Goal: Learn about a topic

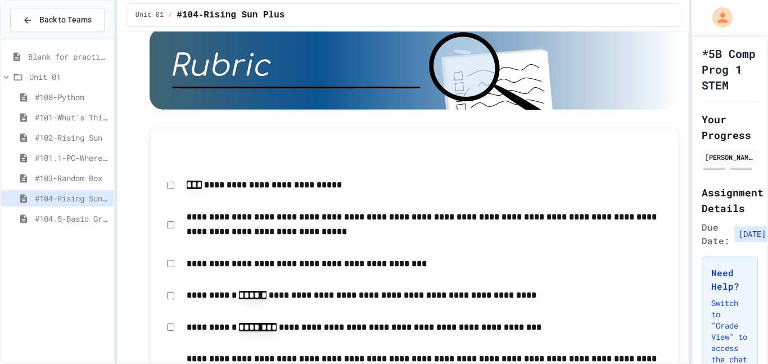
scroll to position [1962, 0]
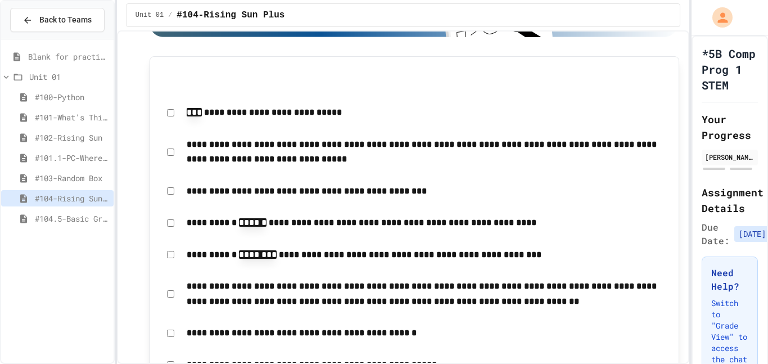
click at [40, 220] on span "#104.5-Basic Graphics Review" at bounding box center [72, 219] width 74 height 12
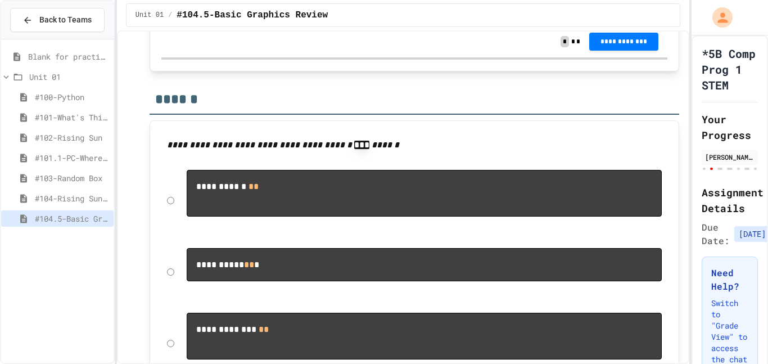
scroll to position [3464, 0]
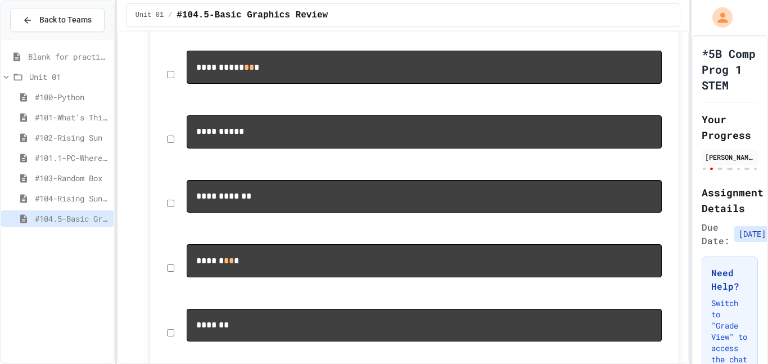
scroll to position [3124, 0]
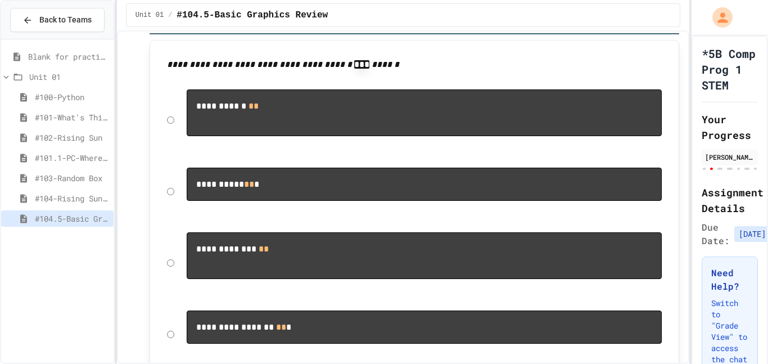
scroll to position [3538, 0]
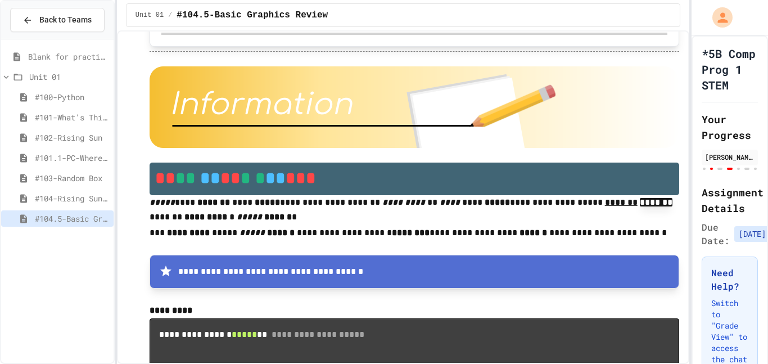
scroll to position [3919, 0]
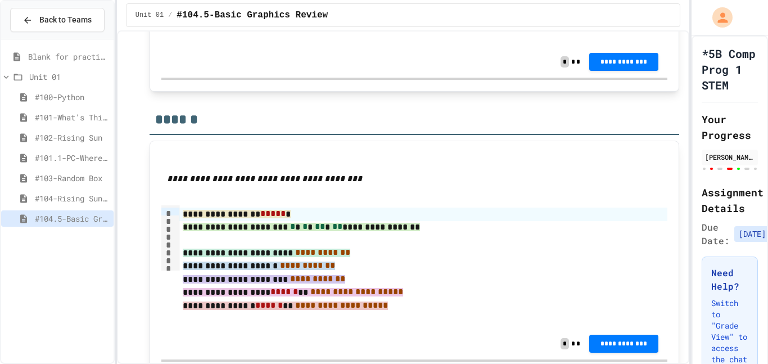
scroll to position [5680, 0]
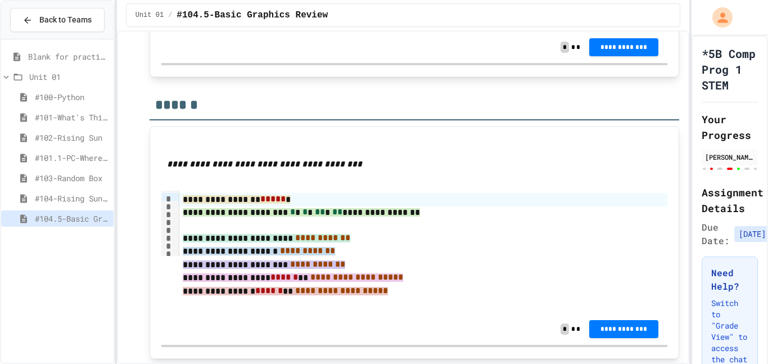
scroll to position [5683, 0]
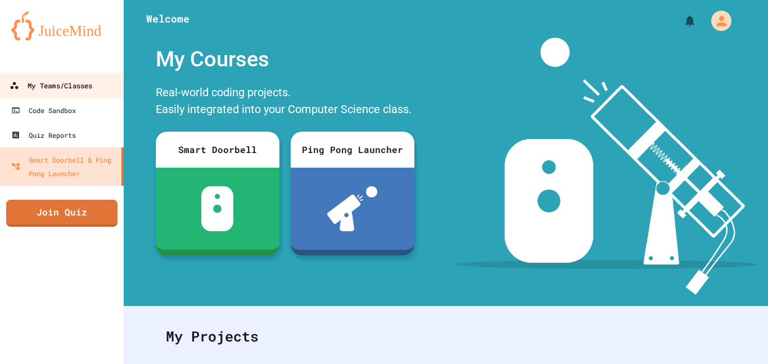
click at [100, 83] on link "My Teams/Classes" at bounding box center [62, 85] width 128 height 25
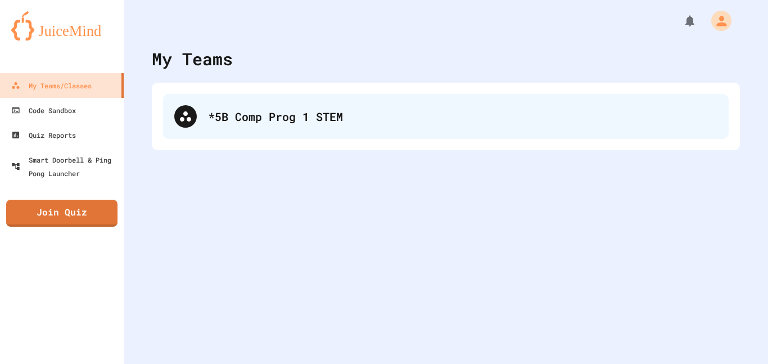
click at [207, 114] on div "*5B Comp Prog 1 STEM" at bounding box center [446, 116] width 566 height 45
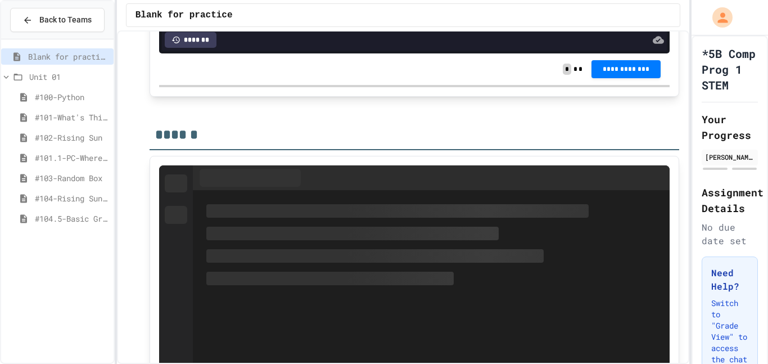
scroll to position [605, 0]
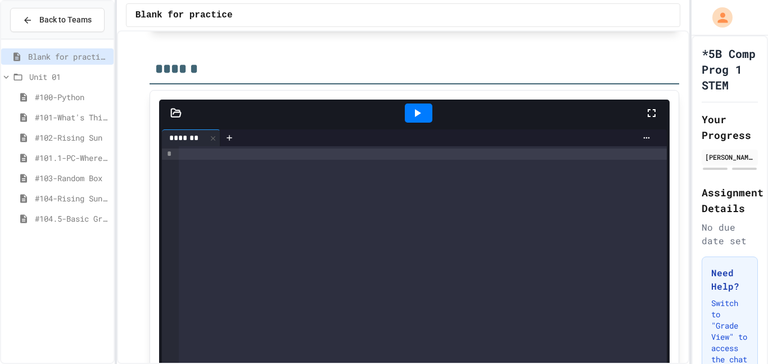
click at [263, 127] on div at bounding box center [419, 113] width 453 height 30
click at [256, 157] on div at bounding box center [423, 153] width 489 height 11
click at [410, 107] on icon at bounding box center [416, 112] width 13 height 13
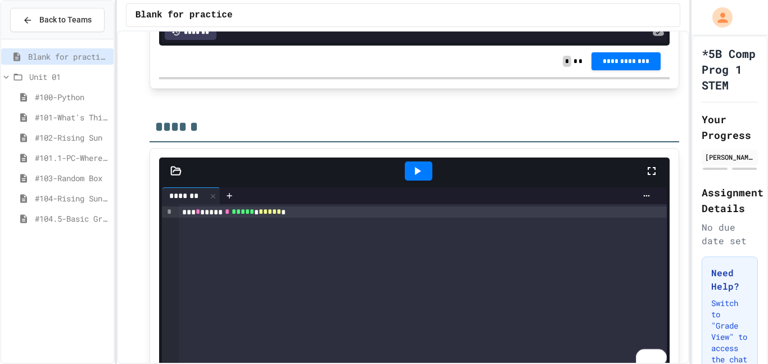
scroll to position [549, 0]
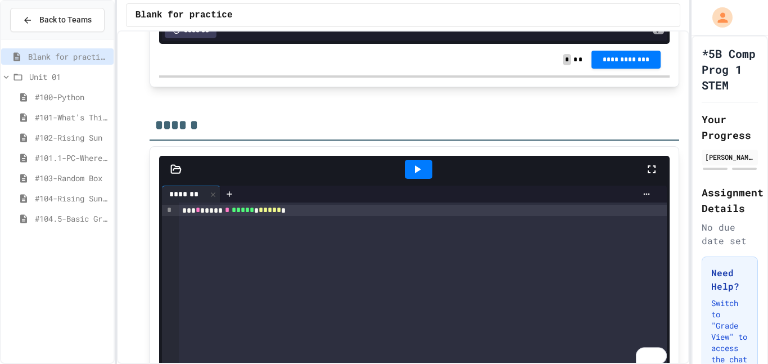
click at [182, 212] on div "*** * ***** * ***** * ***** *" at bounding box center [423, 210] width 489 height 11
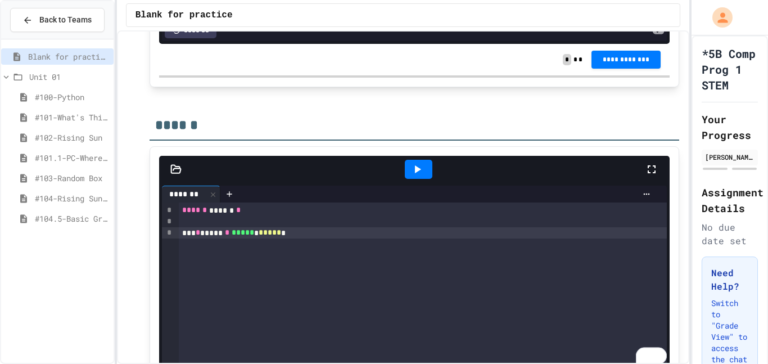
click at [263, 219] on div "To enrich screen reader interactions, please activate Accessibility in Grammarl…" at bounding box center [423, 221] width 489 height 11
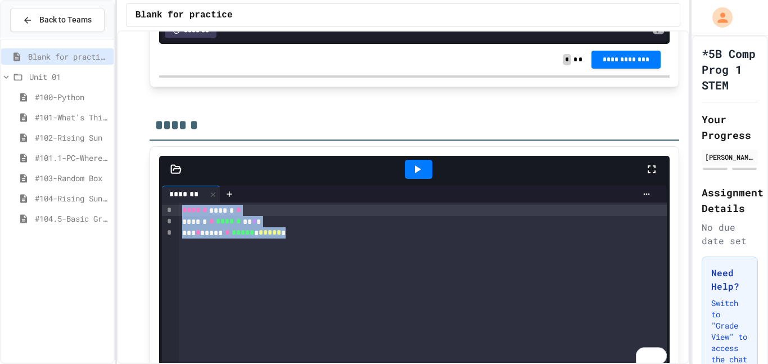
drag, startPoint x: 324, startPoint y: 236, endPoint x: 172, endPoint y: 206, distance: 155.3
click at [172, 206] on div "* * * * * ****** ****** * ****** * ****** ** * * *** * ***** * ***** * ***** *" at bounding box center [415, 284] width 506 height 164
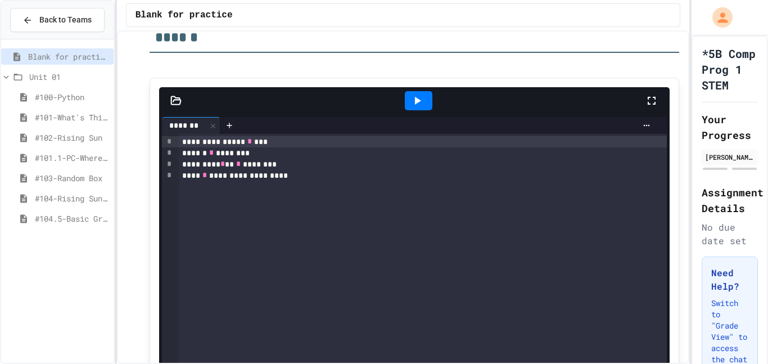
scroll to position [22, 0]
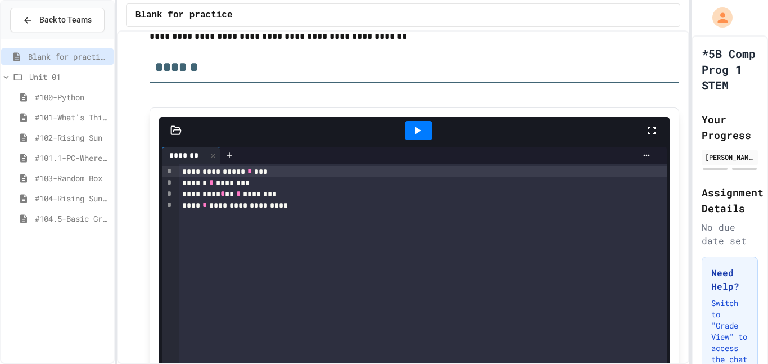
click at [78, 213] on span "#104.5-Basic Graphics Review" at bounding box center [72, 219] width 74 height 12
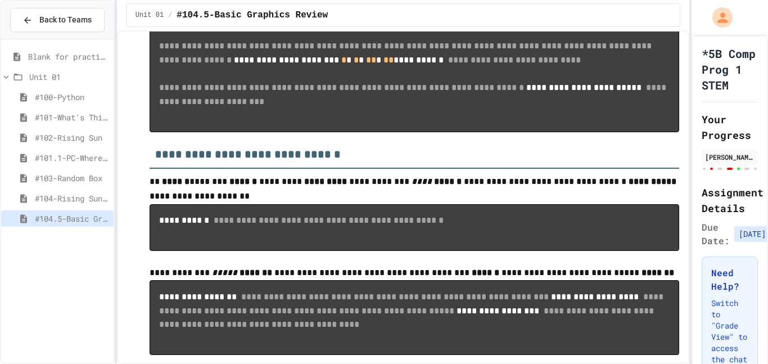
scroll to position [4517, 0]
